Goal: Task Accomplishment & Management: Use online tool/utility

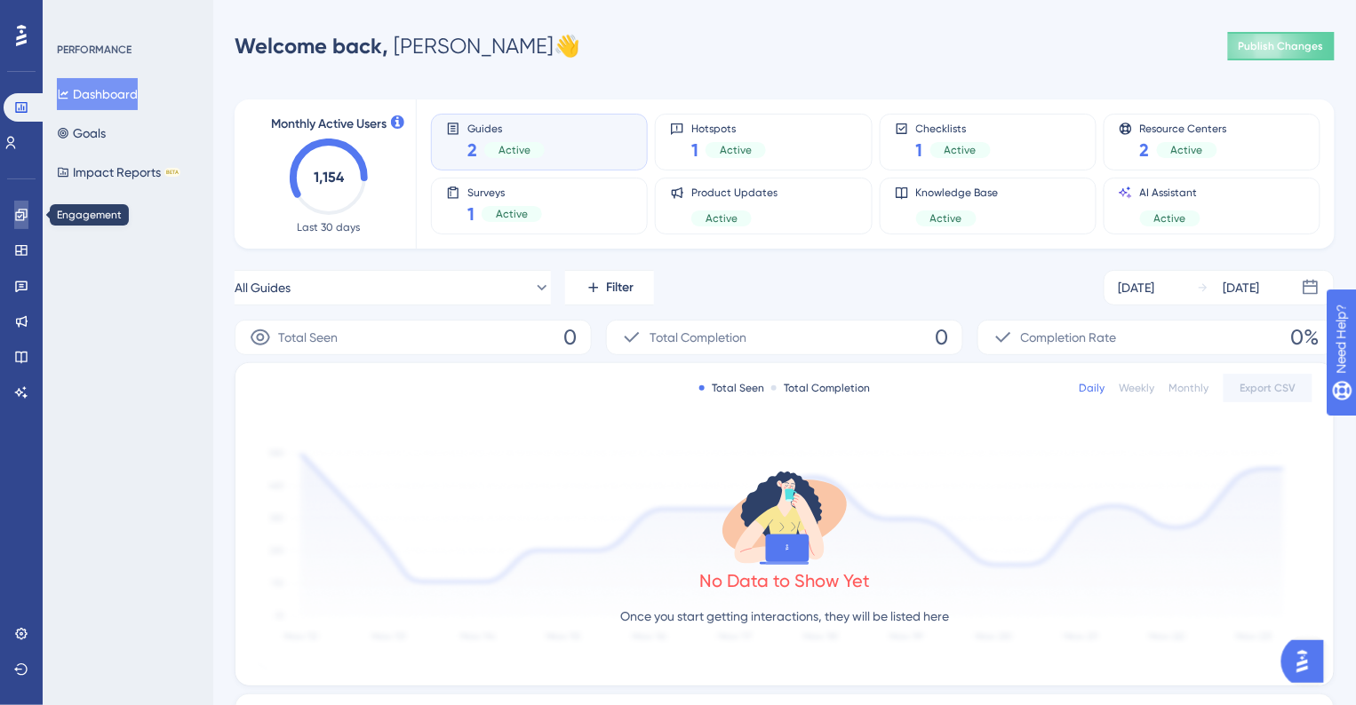
click at [17, 215] on icon at bounding box center [21, 215] width 14 height 14
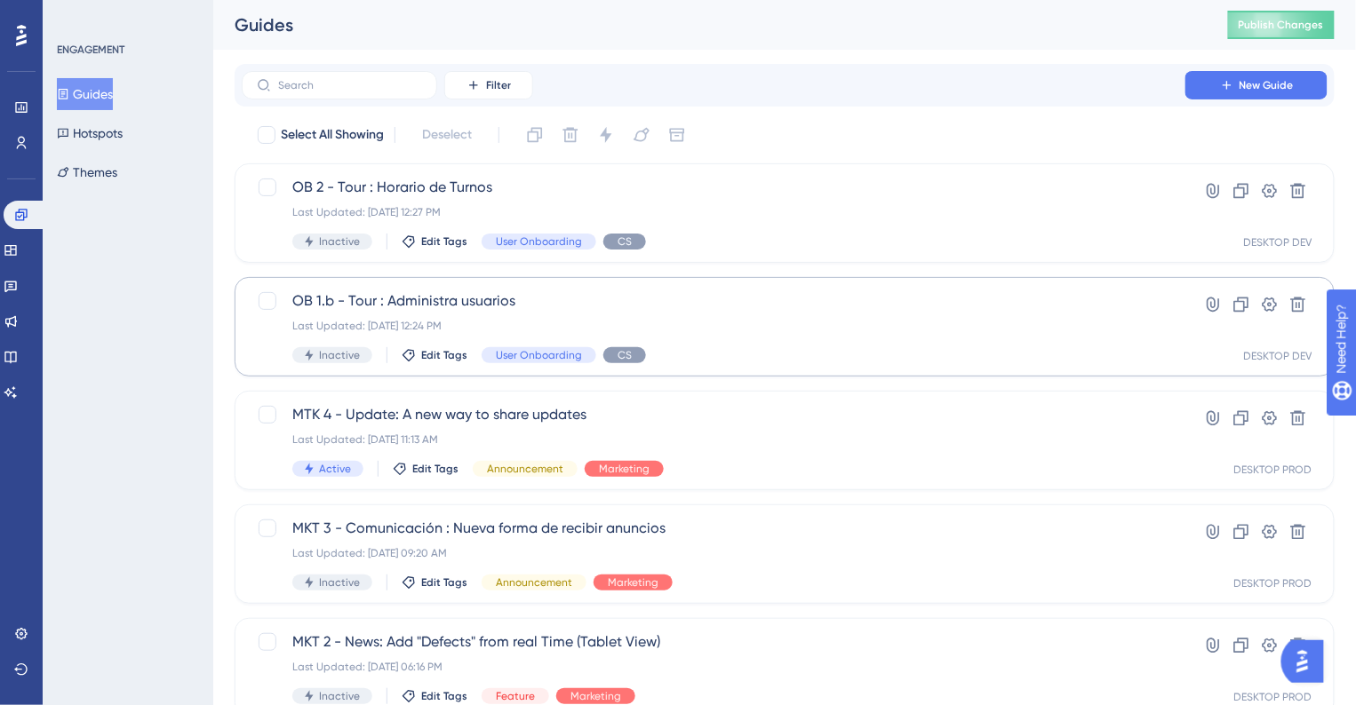
click at [740, 323] on div "✨ Save My Spot!✨" at bounding box center [680, 324] width 1356 height 705
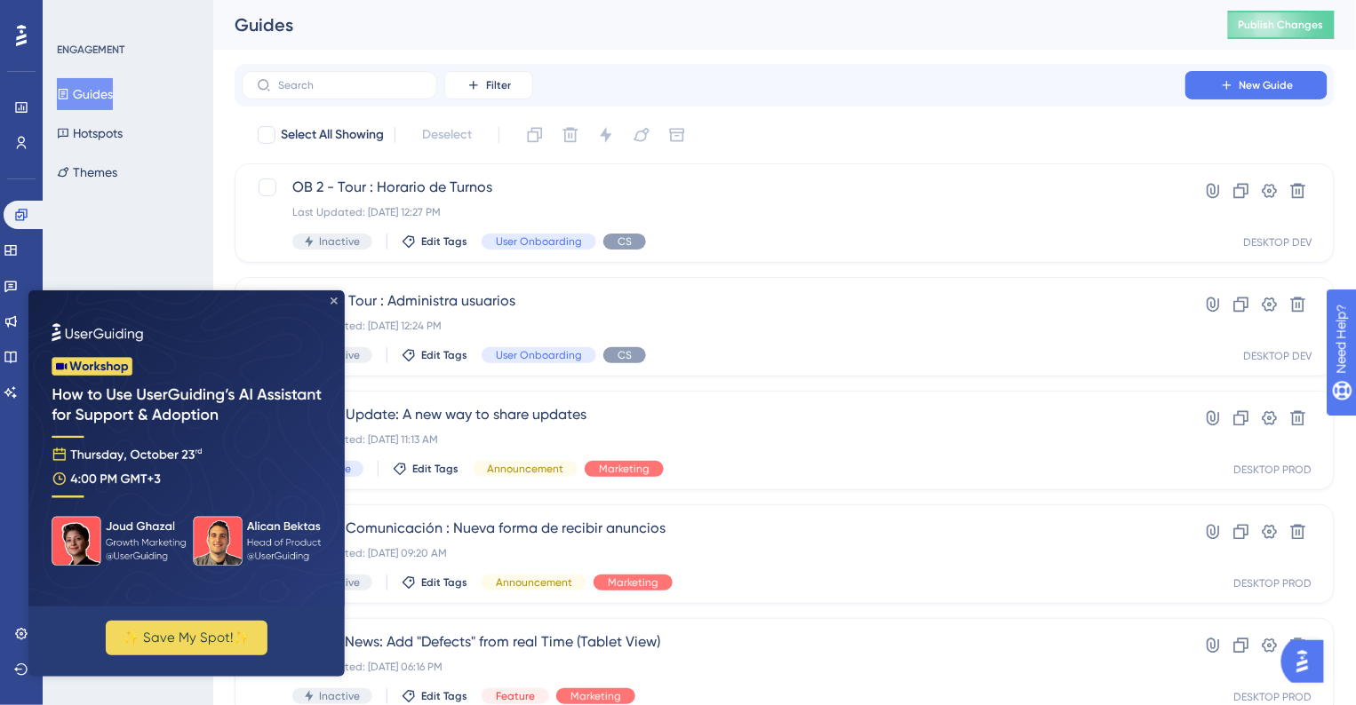
click at [331, 302] on icon "Close Preview" at bounding box center [333, 300] width 7 height 7
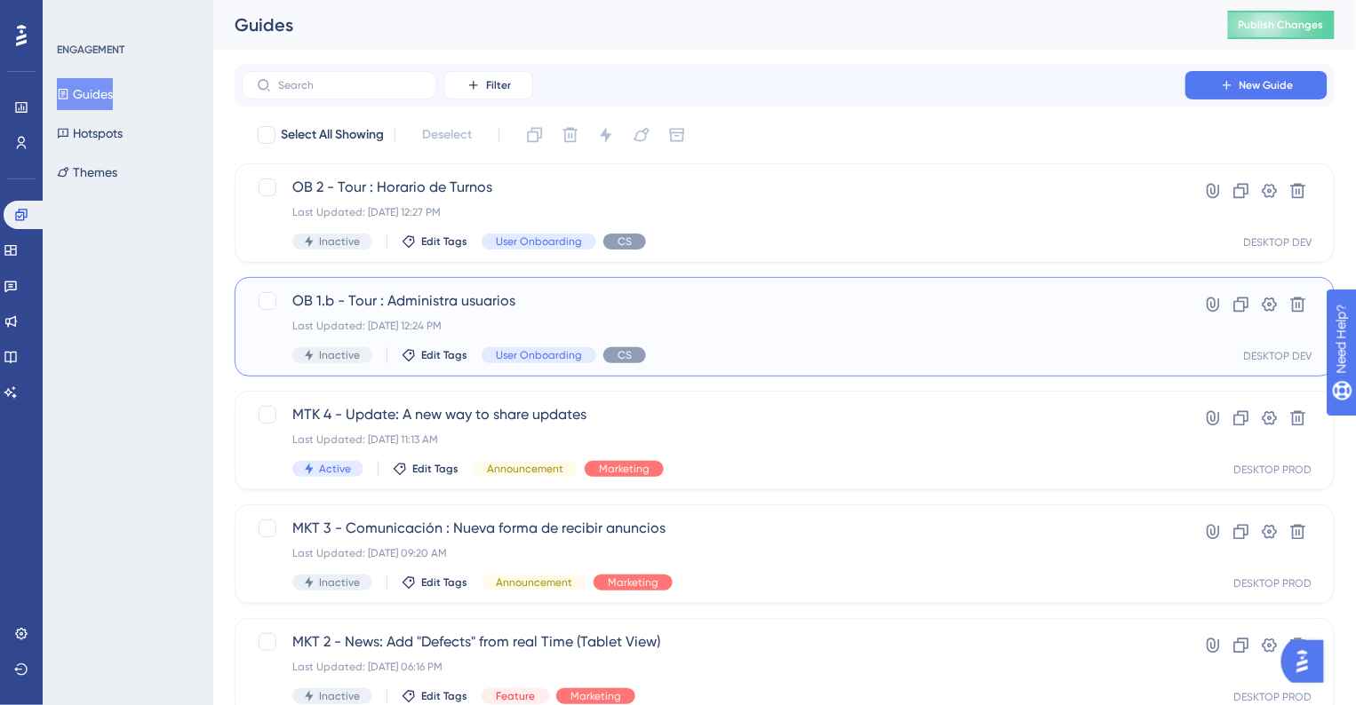
click at [727, 330] on div "Last Updated: Oct 08 2025, 12:24 PM" at bounding box center [713, 326] width 842 height 14
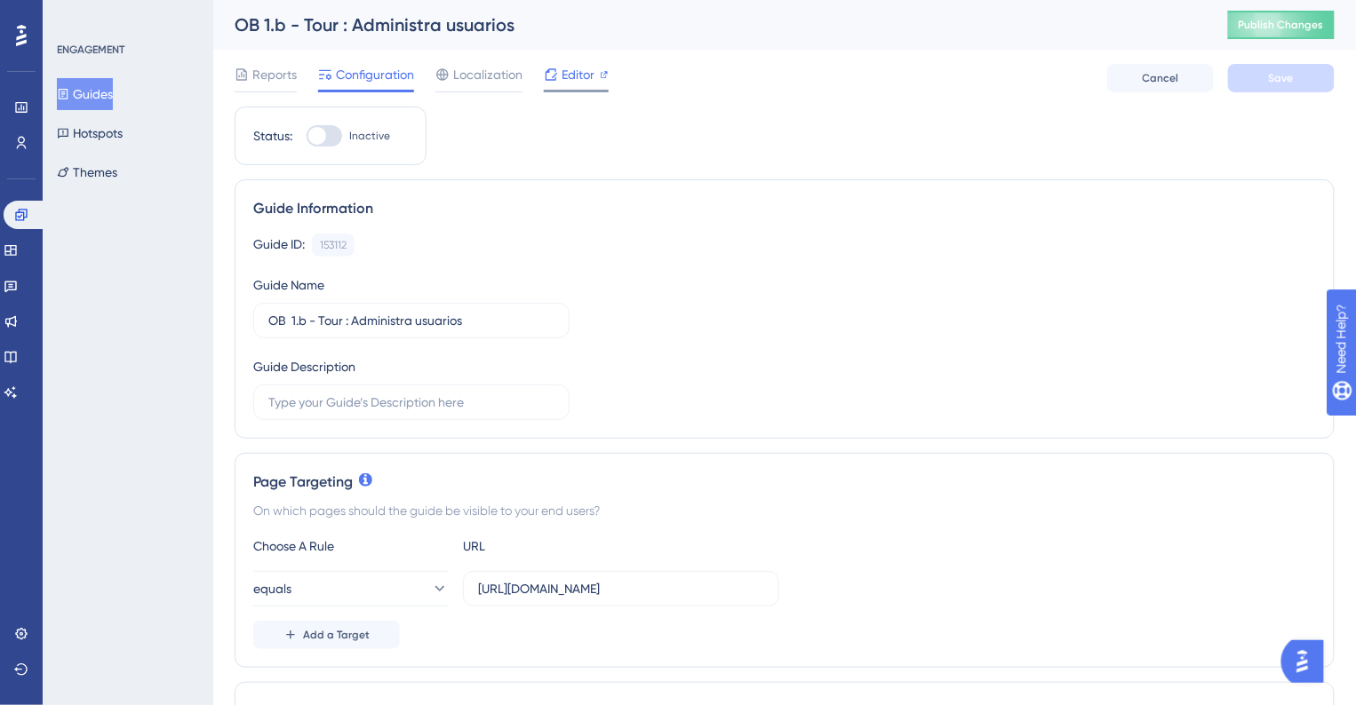
click at [558, 69] on div "Editor" at bounding box center [576, 74] width 65 height 21
click at [27, 217] on icon at bounding box center [21, 215] width 12 height 12
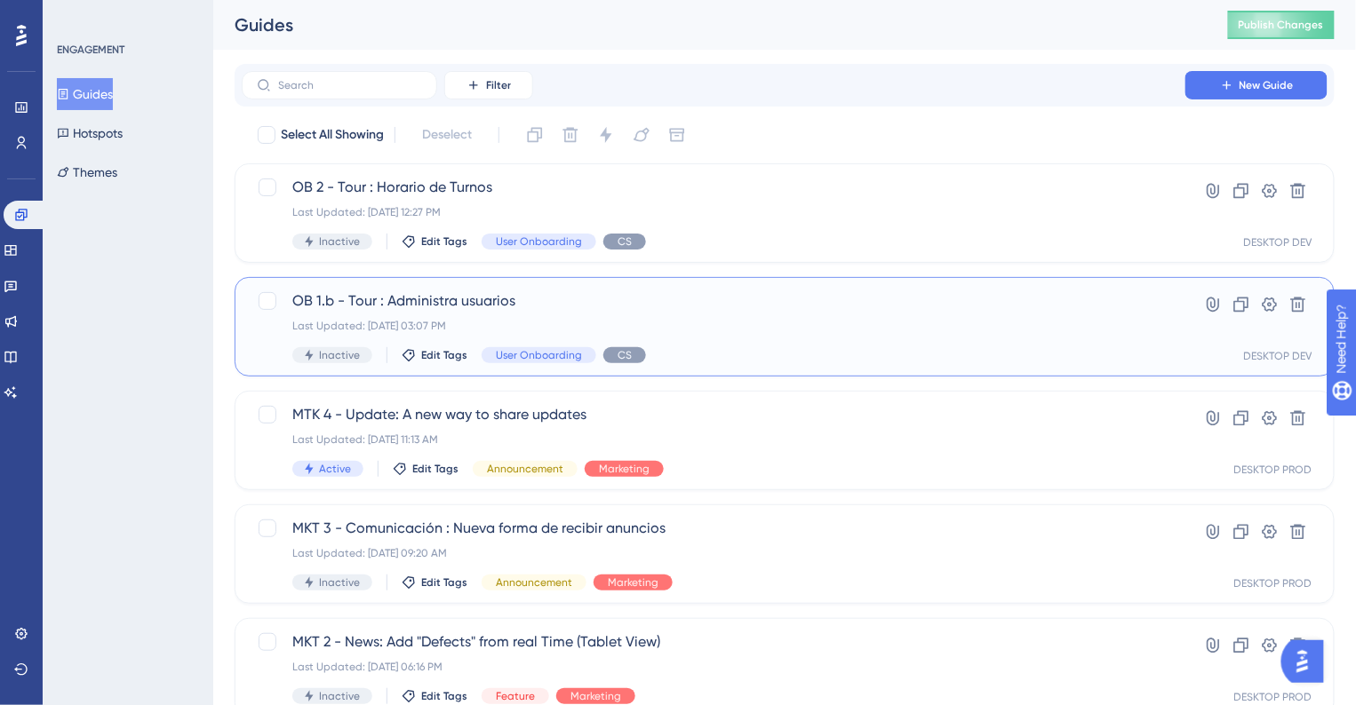
click at [576, 307] on span "OB 1.b - Tour : Administra usuarios" at bounding box center [713, 301] width 842 height 21
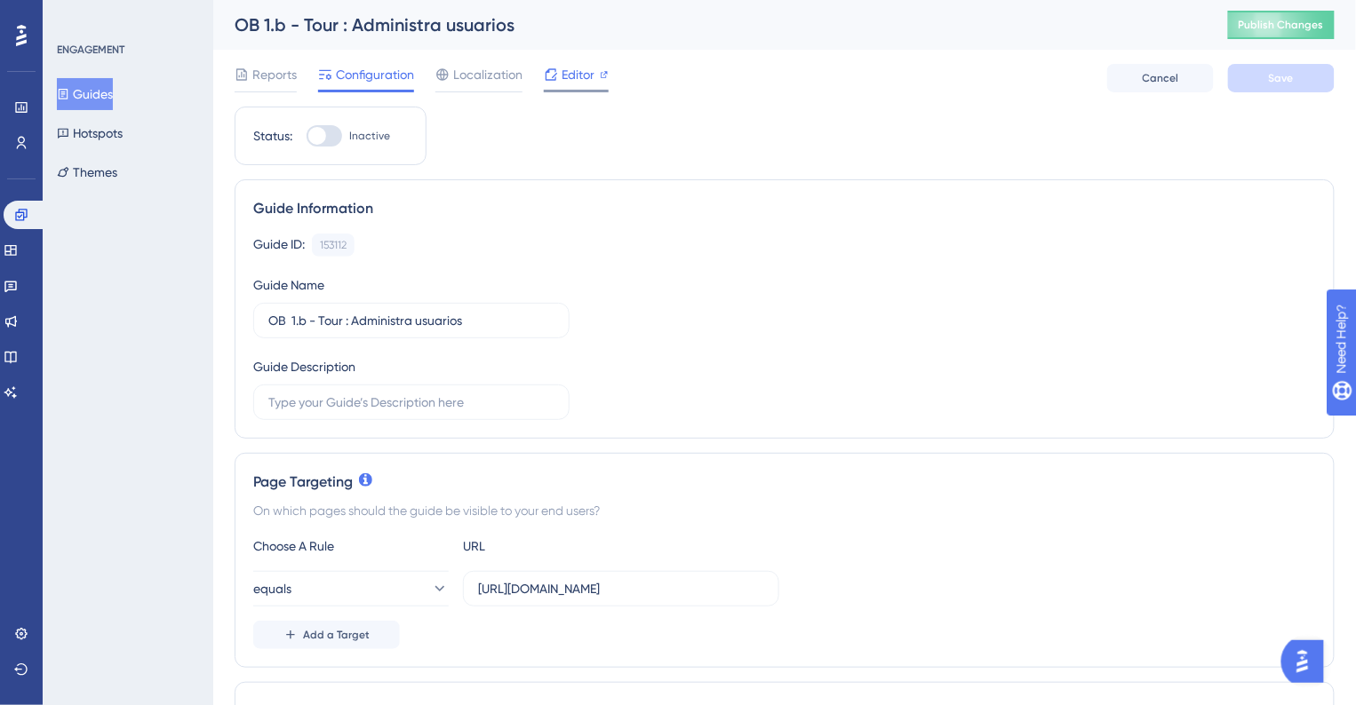
click at [565, 78] on span "Editor" at bounding box center [578, 74] width 33 height 21
